Goal: Complete application form: Complete application form

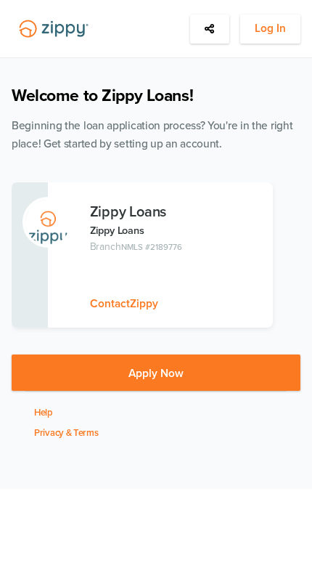
click at [275, 38] on button "Log In" at bounding box center [271, 29] width 60 height 29
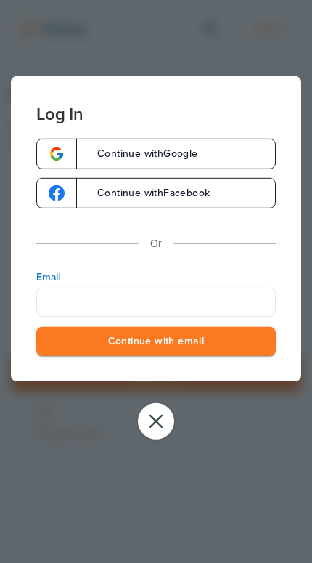
click at [216, 301] on input "Email" at bounding box center [156, 301] width 240 height 29
type input "**********"
click at [156, 343] on button "Continue with email" at bounding box center [156, 341] width 240 height 30
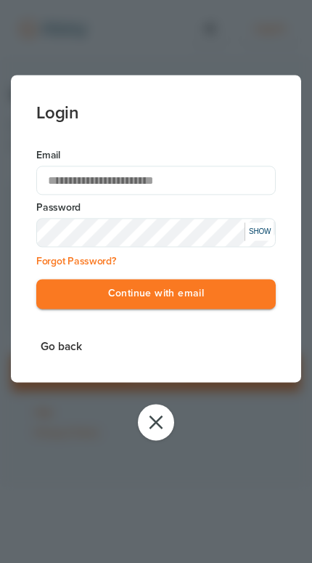
click at [201, 288] on button "Continue with email" at bounding box center [156, 294] width 240 height 30
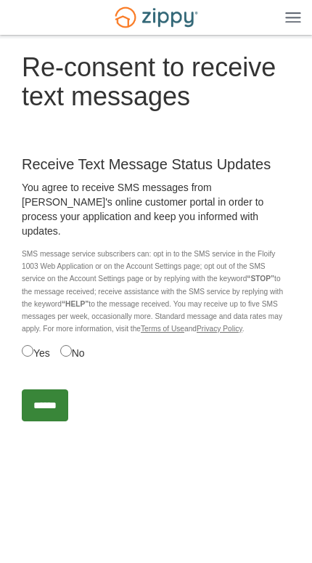
click at [65, 390] on input "******" at bounding box center [45, 405] width 47 height 32
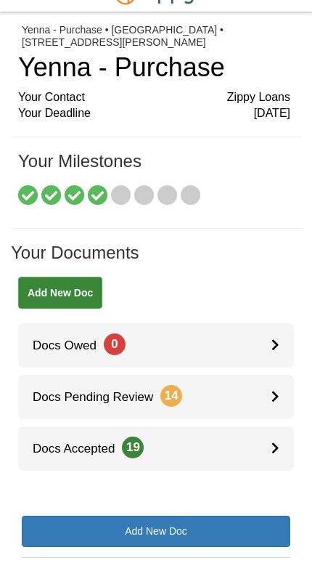
scroll to position [25, 0]
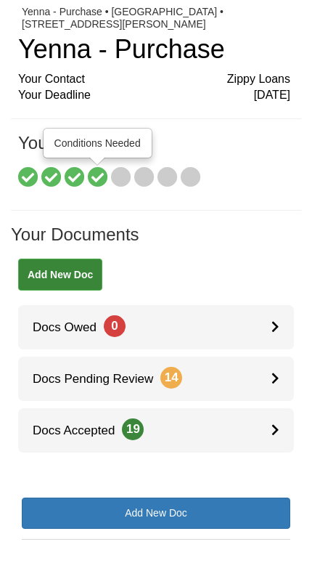
click at [104, 185] on icon at bounding box center [98, 195] width 20 height 20
click at [125, 185] on icon at bounding box center [121, 195] width 20 height 20
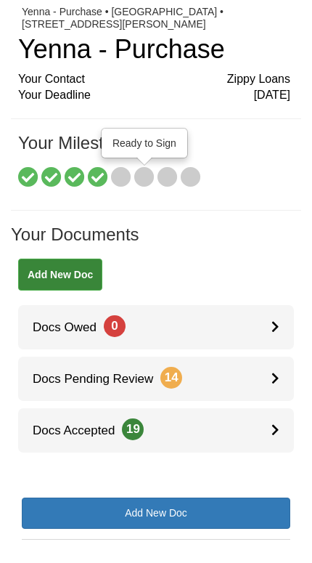
click at [137, 185] on icon at bounding box center [144, 195] width 20 height 20
click at [161, 185] on icon at bounding box center [168, 195] width 20 height 20
click at [199, 185] on icon at bounding box center [191, 195] width 20 height 20
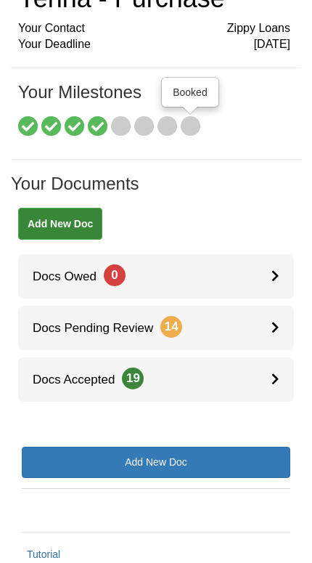
scroll to position [93, 0]
